Goal: Contribute content: Add original content to the website for others to see

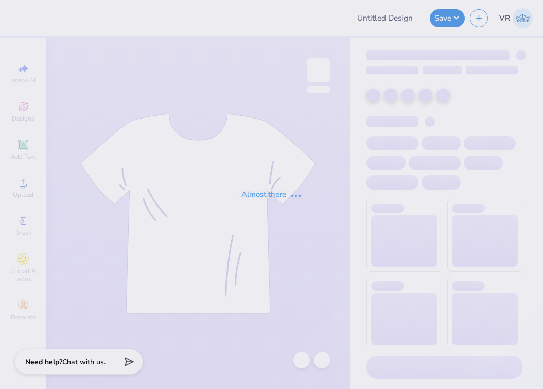
type input "Totes"
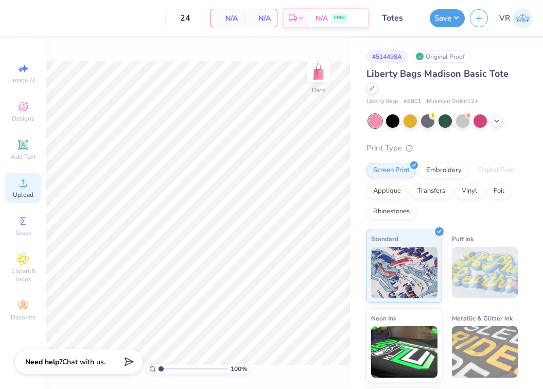
click at [26, 189] on div "Upload" at bounding box center [23, 187] width 36 height 30
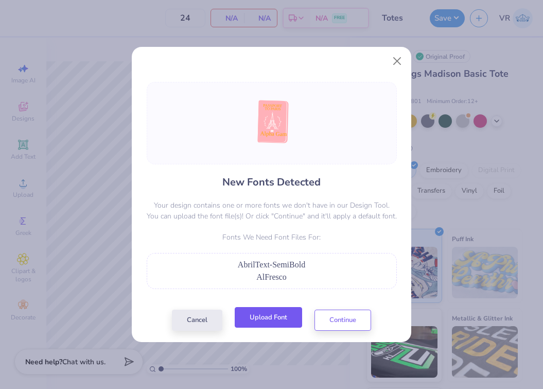
click at [270, 325] on button "Upload Font" at bounding box center [268, 317] width 67 height 21
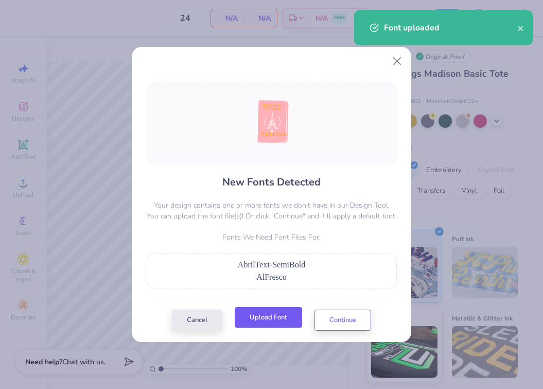
click at [274, 316] on button "Upload Font" at bounding box center [268, 317] width 67 height 21
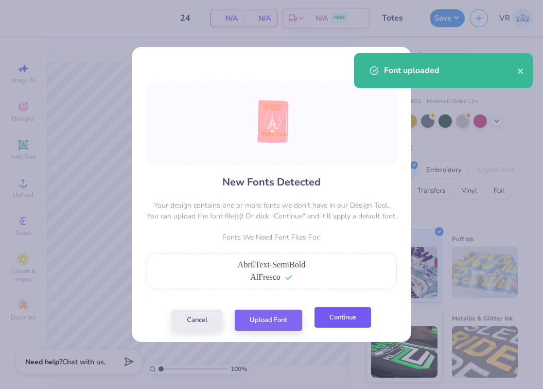
click at [334, 320] on button "Continue" at bounding box center [343, 317] width 57 height 21
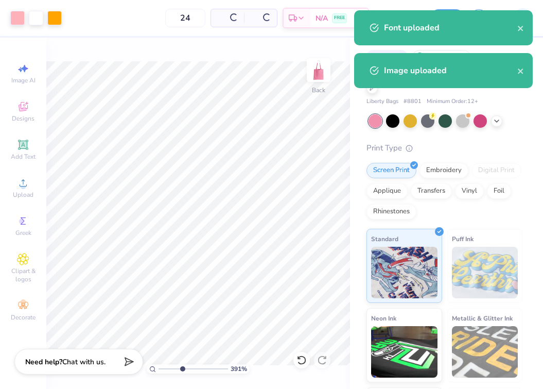
drag, startPoint x: 167, startPoint y: 367, endPoint x: 182, endPoint y: 364, distance: 14.7
type input "4.05"
click at [182, 367] on input "range" at bounding box center [193, 368] width 69 height 9
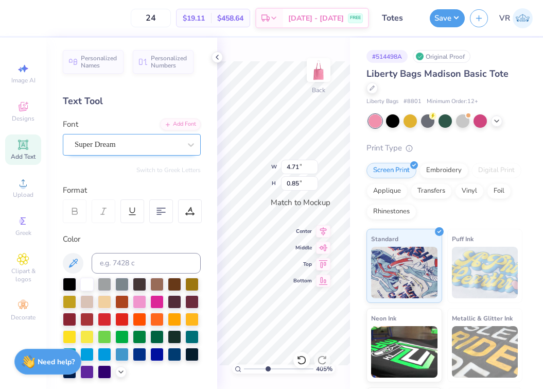
click at [142, 147] on div "Super Dream" at bounding box center [128, 144] width 108 height 16
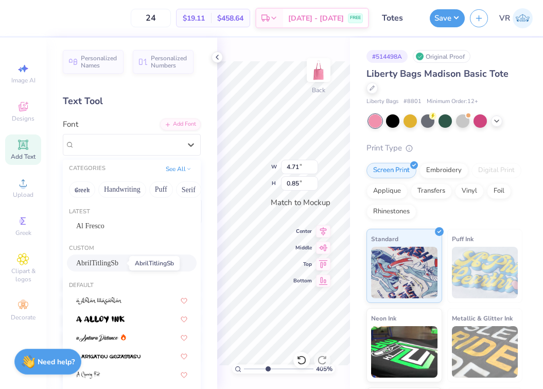
click at [101, 264] on span "AbrilTitlingSb" at bounding box center [97, 262] width 42 height 11
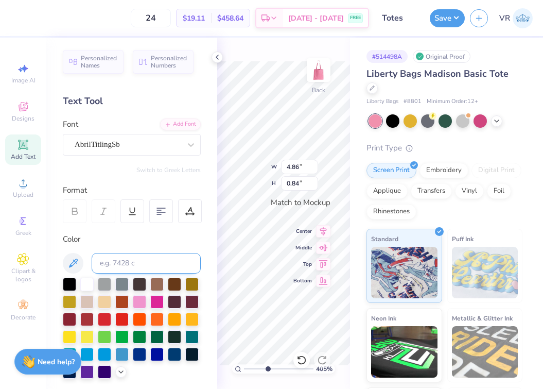
type input "4.86"
type input "0.84"
type input "3.94"
type input "0.80"
click at [125, 144] on div "Super Dream" at bounding box center [128, 144] width 108 height 16
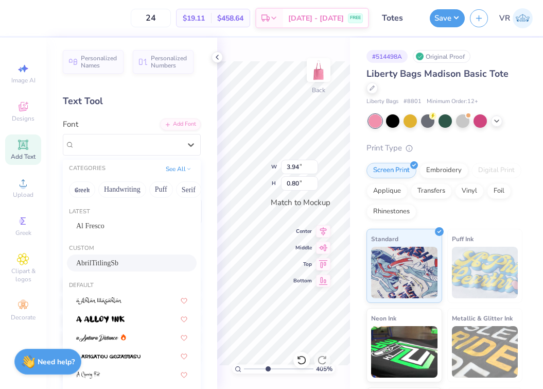
click at [114, 260] on span "AbrilTitlingSb" at bounding box center [97, 262] width 42 height 11
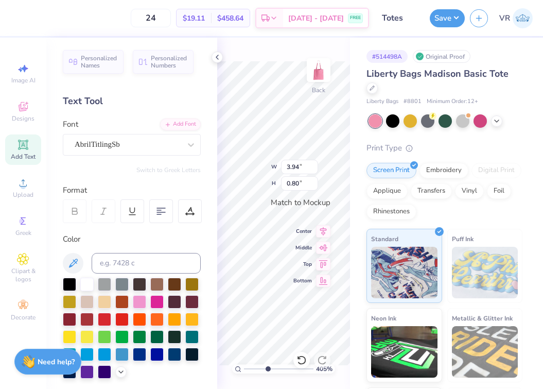
type input "4.00"
type input "0.78"
click at [217, 57] on icon at bounding box center [217, 57] width 8 height 8
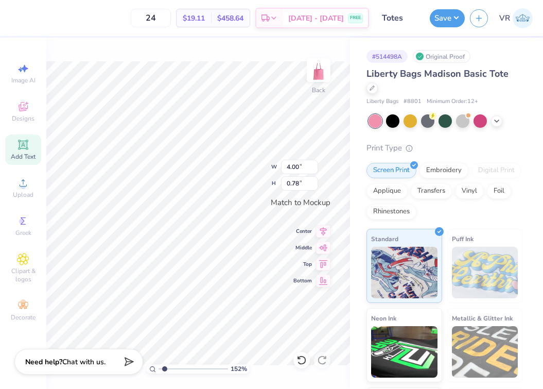
drag, startPoint x: 178, startPoint y: 367, endPoint x: 165, endPoint y: 367, distance: 13.4
click at [165, 367] on input "range" at bounding box center [193, 368] width 69 height 9
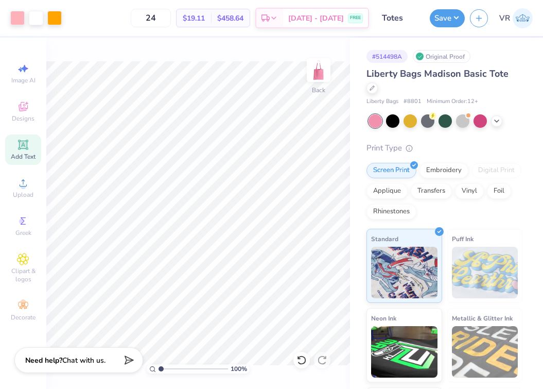
drag, startPoint x: 138, startPoint y: 363, endPoint x: 138, endPoint y: 351, distance: 12.9
type input "1"
click at [159, 364] on input "range" at bounding box center [193, 368] width 69 height 9
click at [265, 385] on div "100 % Back" at bounding box center [198, 213] width 304 height 351
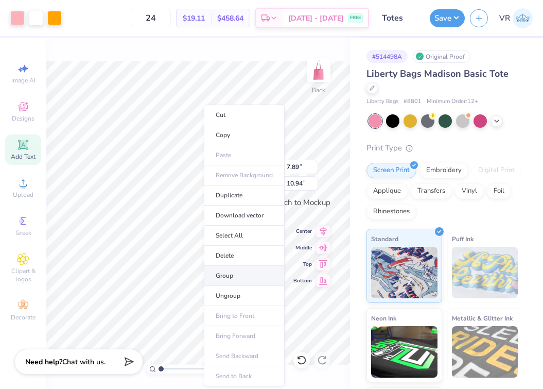
click at [232, 276] on li "Group" at bounding box center [244, 276] width 81 height 20
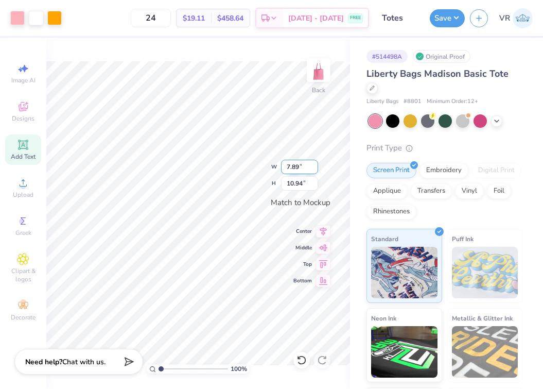
click at [293, 169] on input "7.89" at bounding box center [299, 167] width 37 height 14
type input "5"
type input "6.50"
type input "9.01"
click at [299, 176] on input "9.01" at bounding box center [299, 183] width 37 height 14
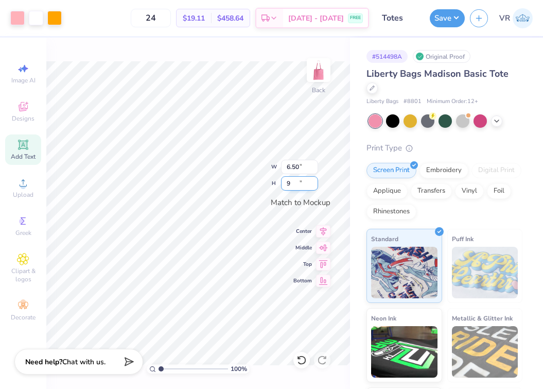
type input "9"
type input "6.49"
type input "9.00"
click at [443, 19] on button "Save" at bounding box center [447, 17] width 35 height 18
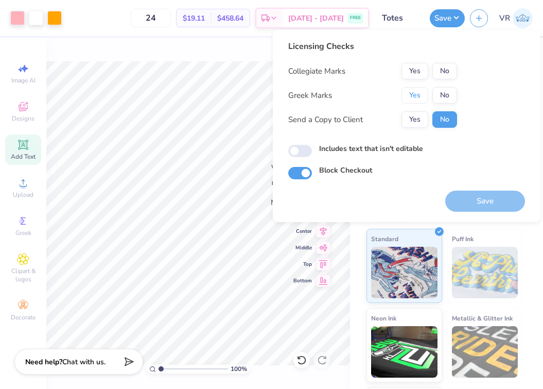
click at [408, 101] on button "Yes" at bounding box center [415, 95] width 27 height 16
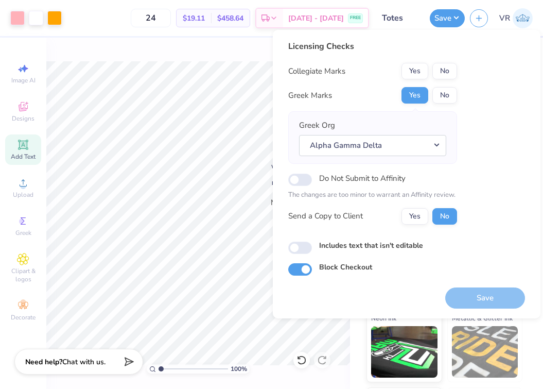
click at [444, 62] on div "Licensing Checks Collegiate Marks Yes No Greek Marks Yes No Greek Org Alpha Gam…" at bounding box center [372, 136] width 169 height 192
click at [440, 69] on button "No" at bounding box center [444, 71] width 25 height 16
click at [492, 297] on button "Save" at bounding box center [485, 297] width 80 height 21
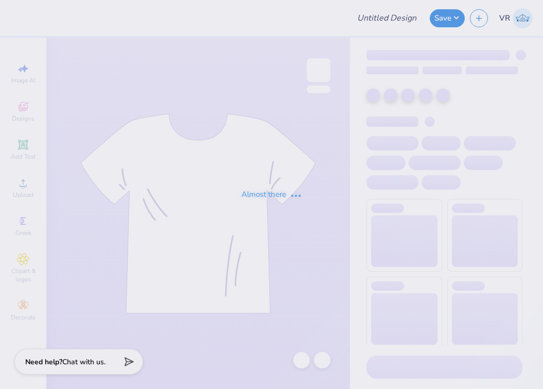
type input "Totes"
